Goal: Information Seeking & Learning: Learn about a topic

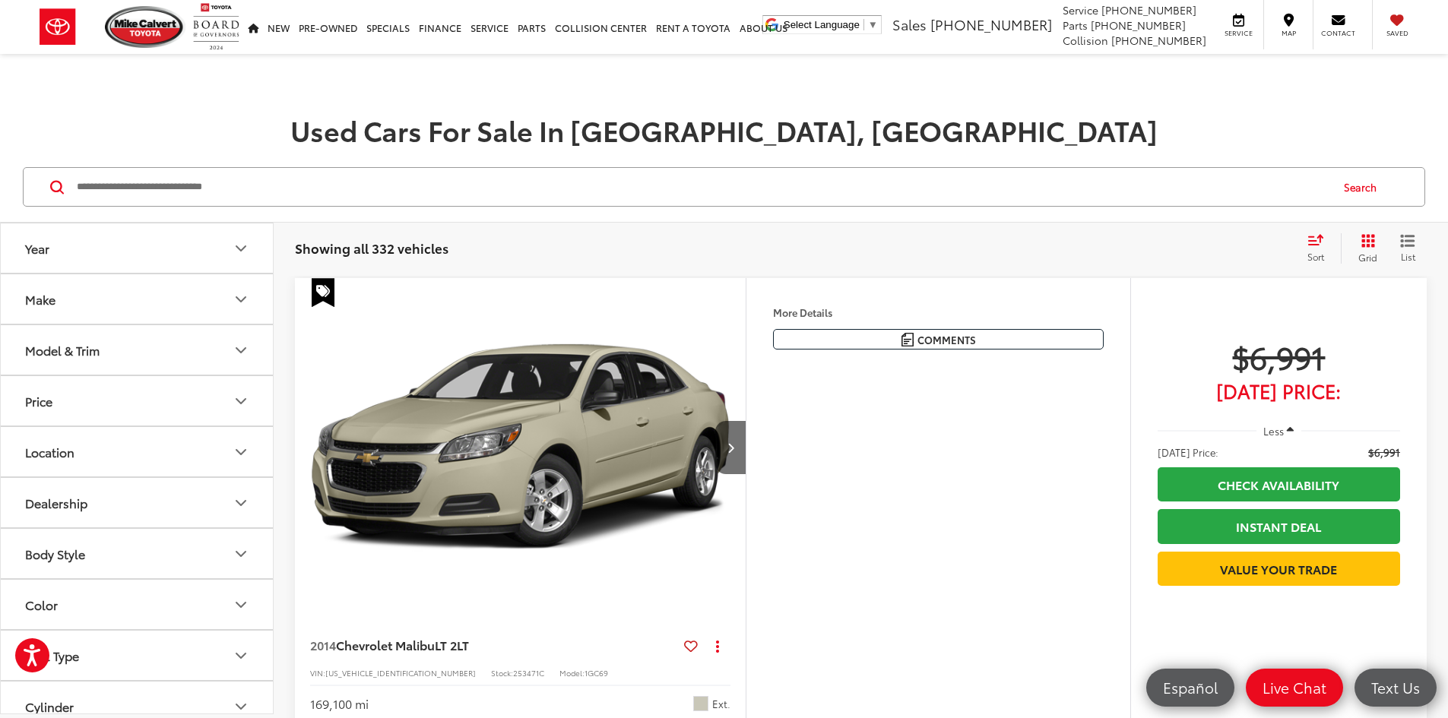
click at [566, 185] on input "Search by Make, Model, or Keyword" at bounding box center [702, 187] width 1254 height 36
type input "***"
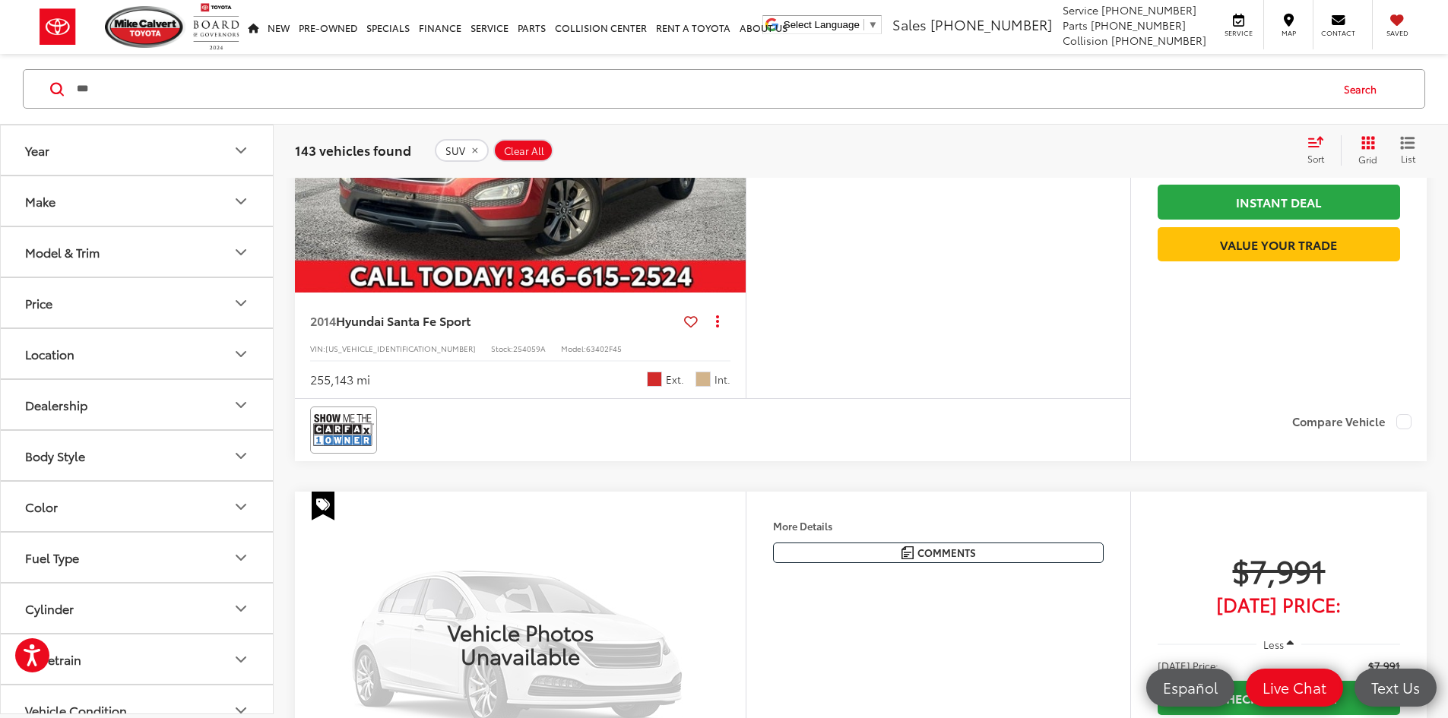
scroll to position [836, 0]
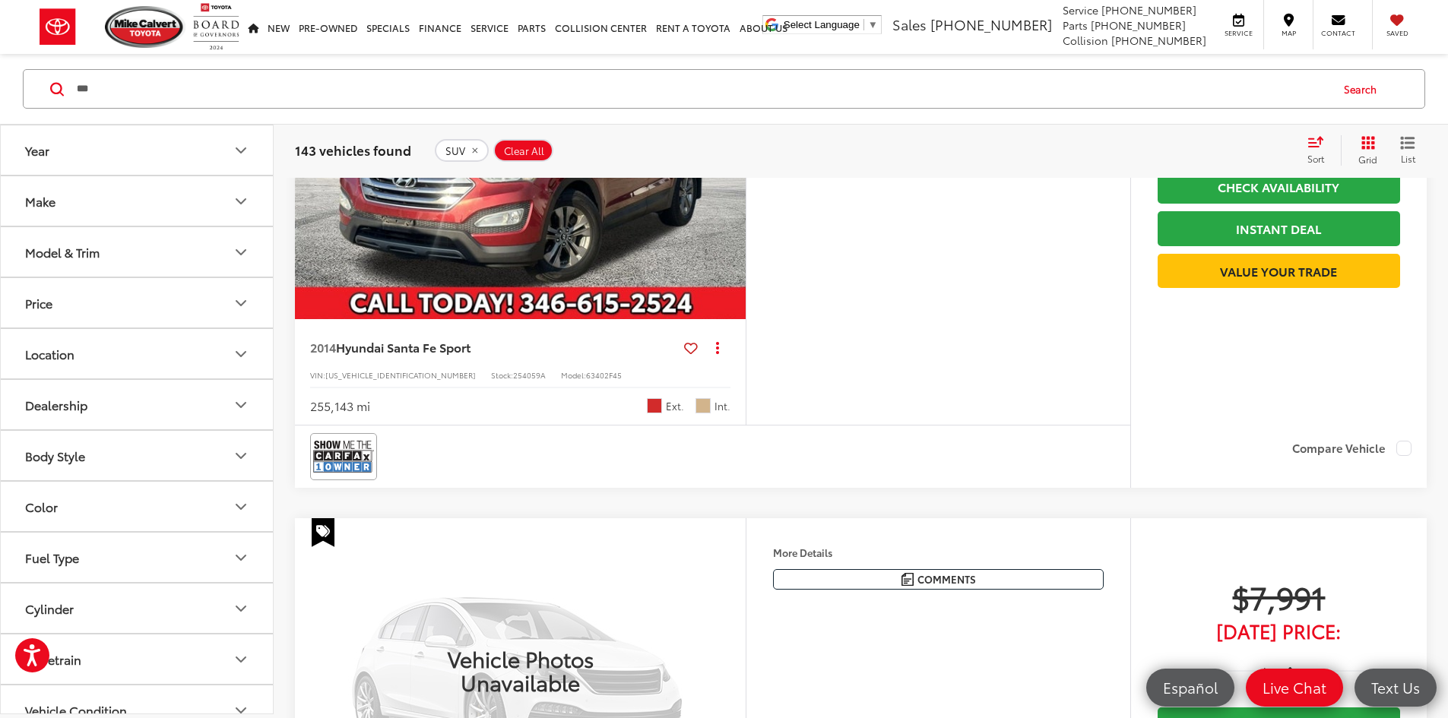
click at [734, 155] on icon "Next image" at bounding box center [731, 149] width 7 height 11
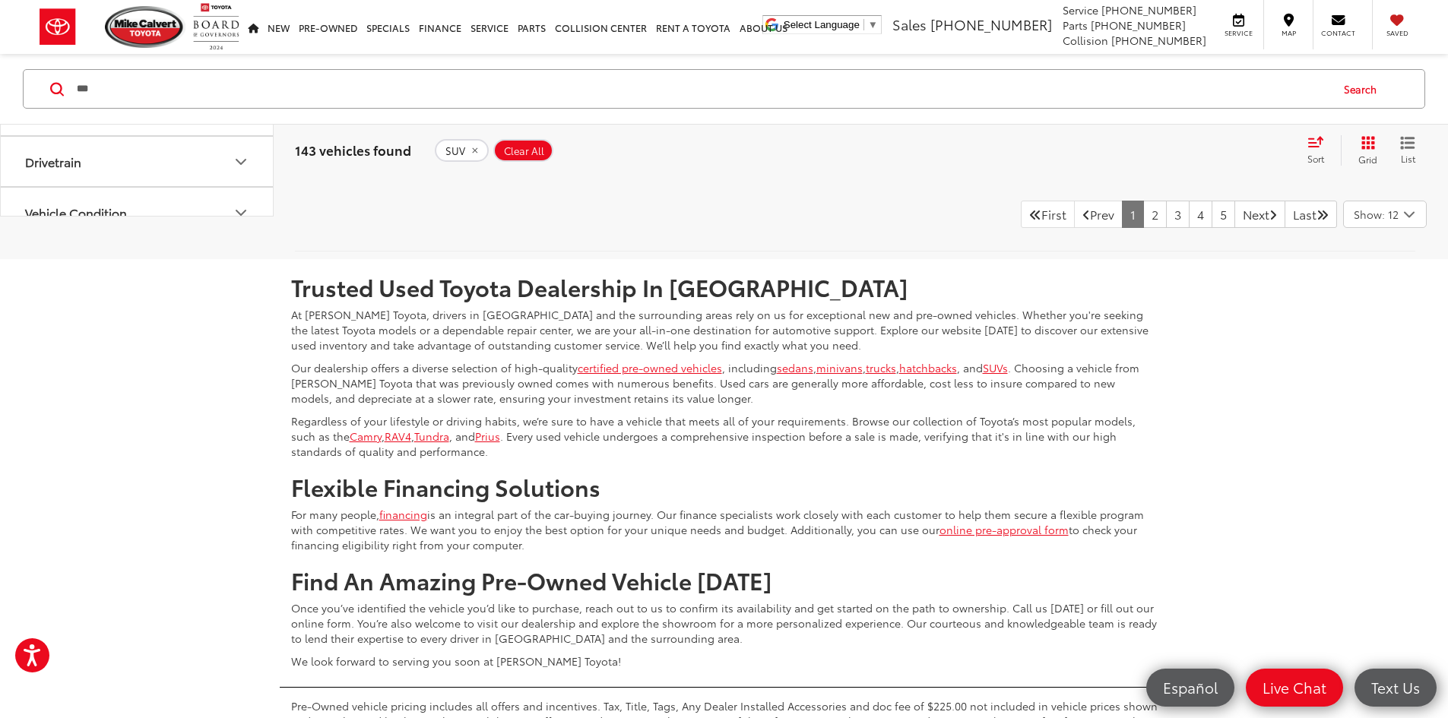
scroll to position [6386, 0]
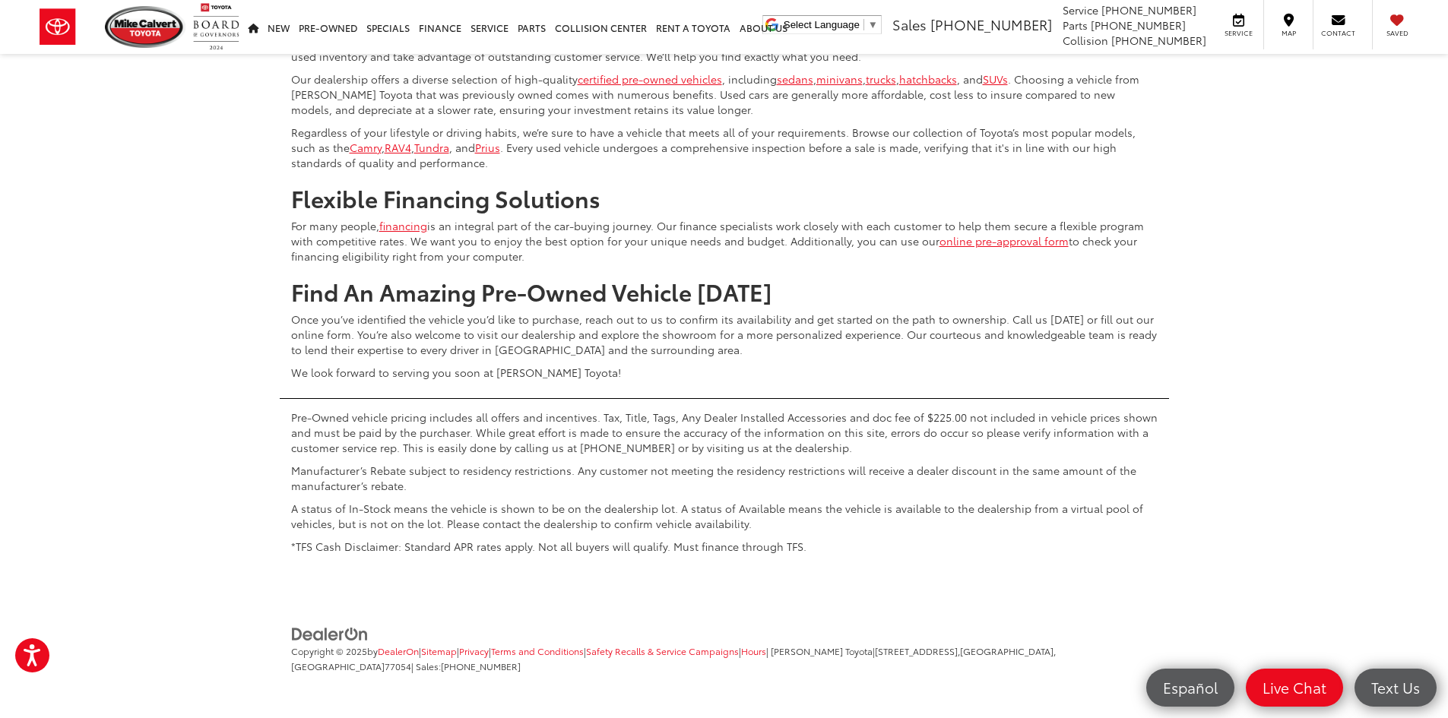
scroll to position [7222, 0]
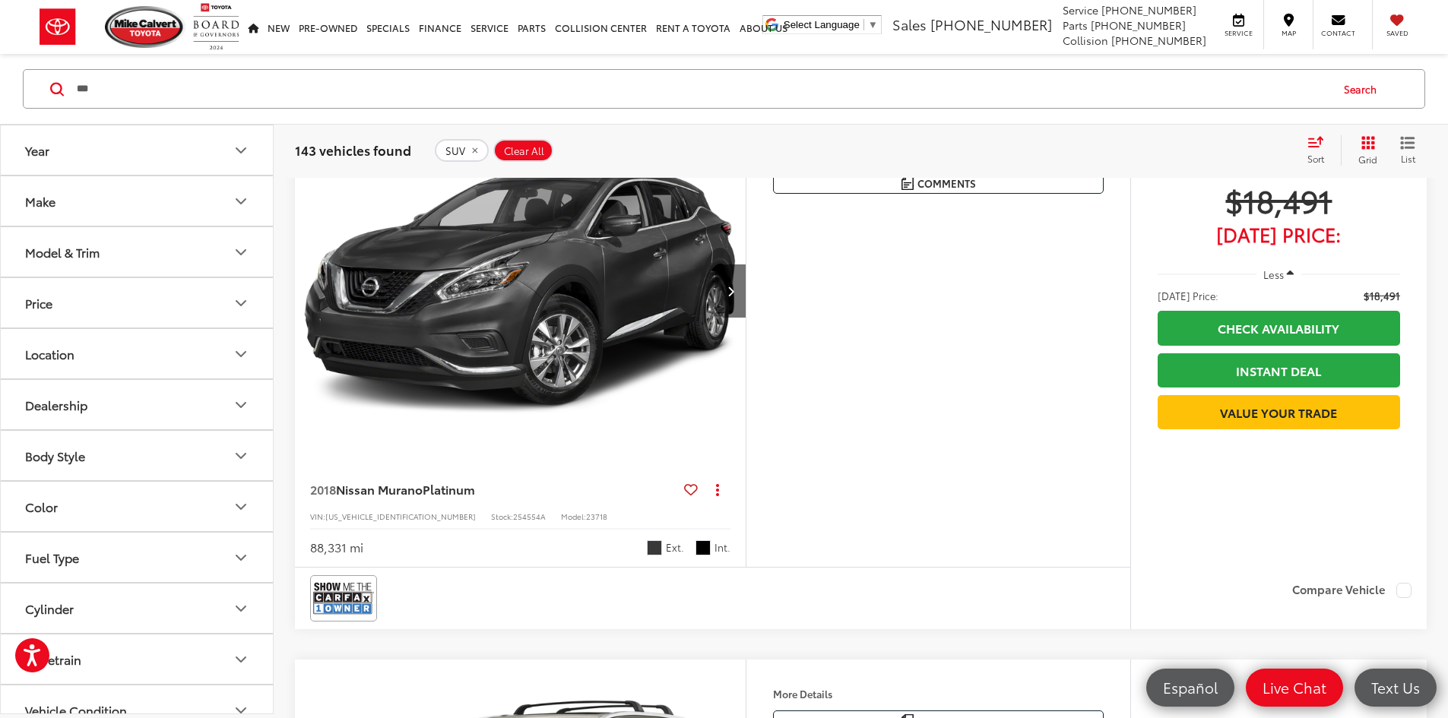
scroll to position [2075, 0]
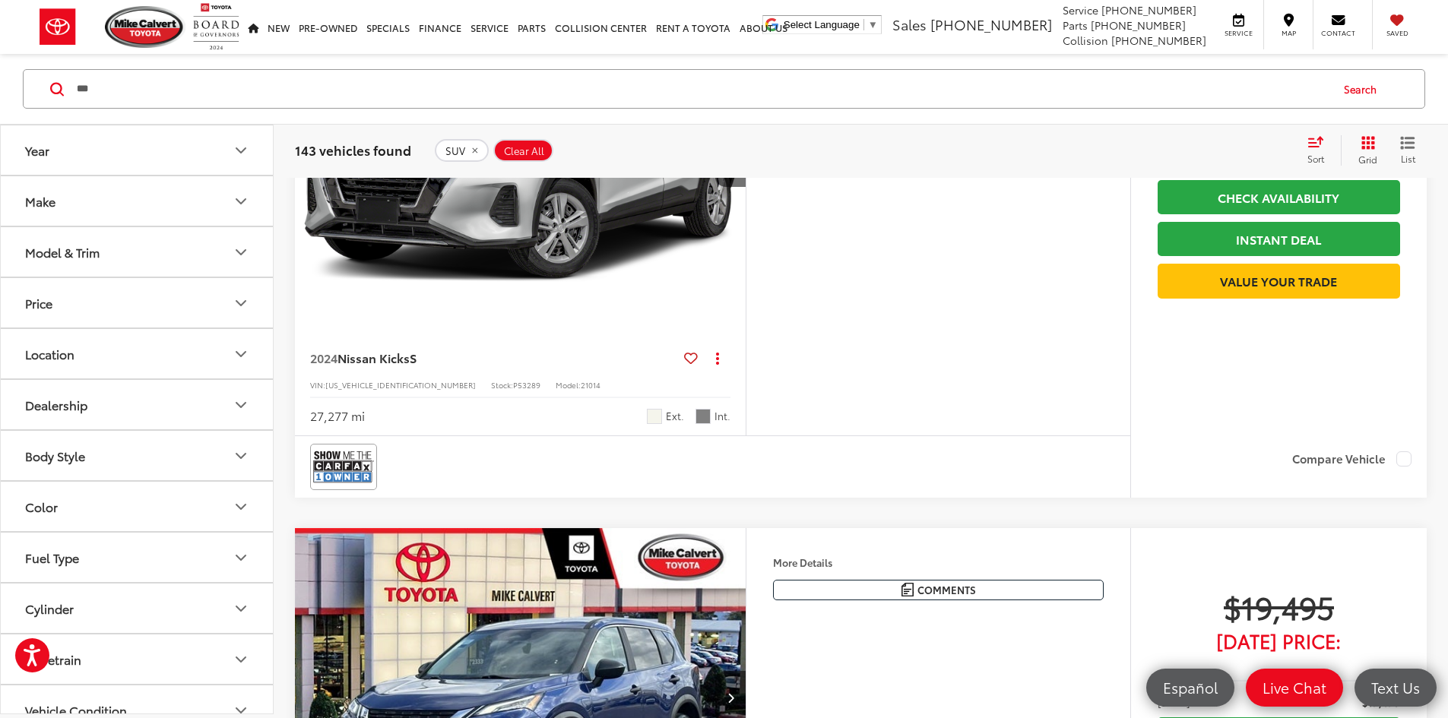
scroll to position [3671, 0]
